Goal: Communication & Community: Answer question/provide support

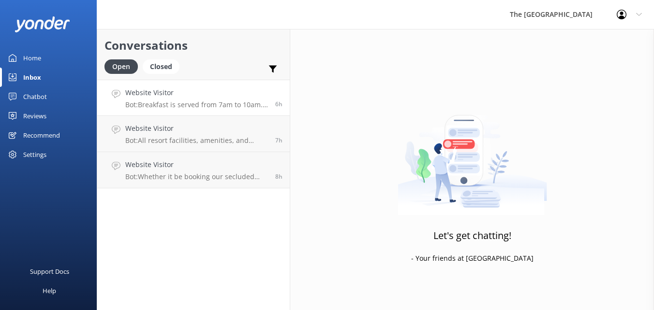
click at [217, 99] on div "Website Visitor Bot: Breakfast is served from 7am to 10am. If you are an in-hou…" at bounding box center [196, 98] width 143 height 21
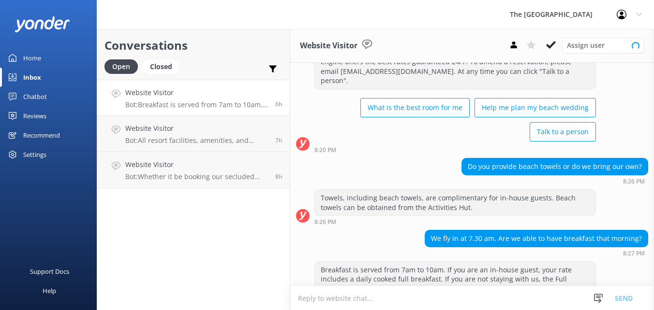
scroll to position [70, 0]
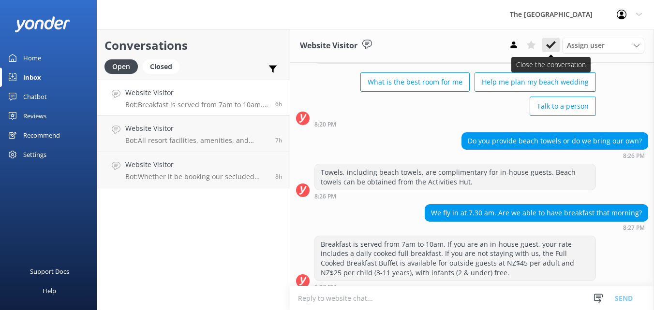
click at [552, 48] on icon at bounding box center [551, 45] width 10 height 10
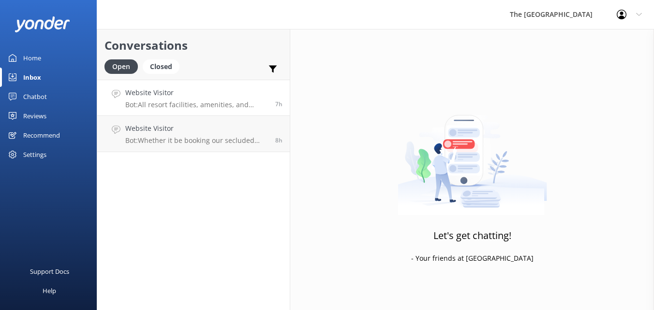
click at [238, 102] on p "Bot: All resort facilities, amenities, and services, including the restaurant, …" at bounding box center [196, 105] width 143 height 9
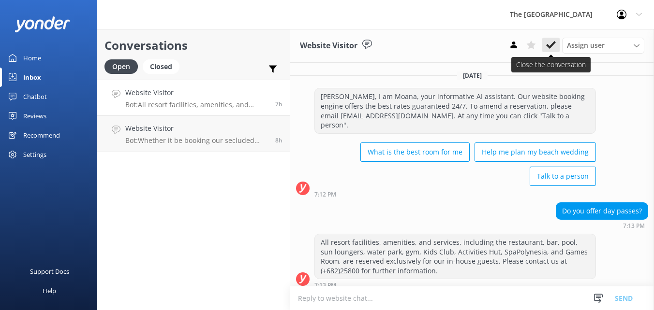
click at [550, 46] on use at bounding box center [551, 45] width 10 height 8
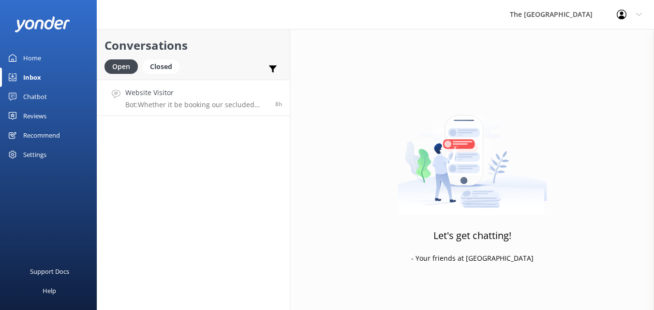
click at [206, 104] on p "Bot: Whether it be booking our secluded romantic Honeymoon Pool & Spa Bungalow …" at bounding box center [196, 105] width 143 height 9
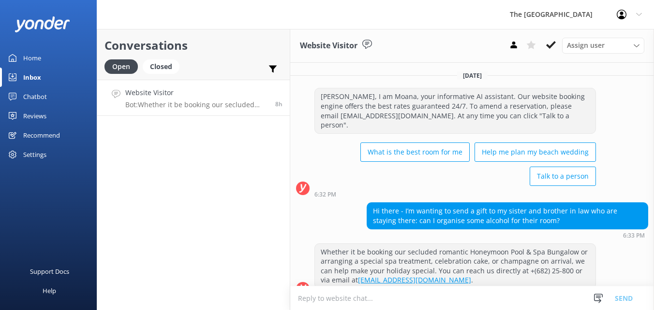
scroll to position [7, 0]
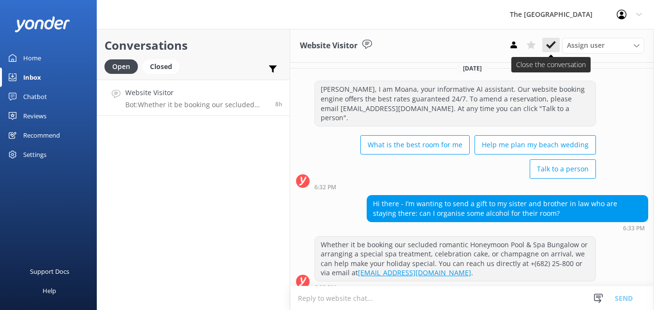
click at [551, 46] on use at bounding box center [551, 45] width 10 height 8
